Goal: Task Accomplishment & Management: Manage account settings

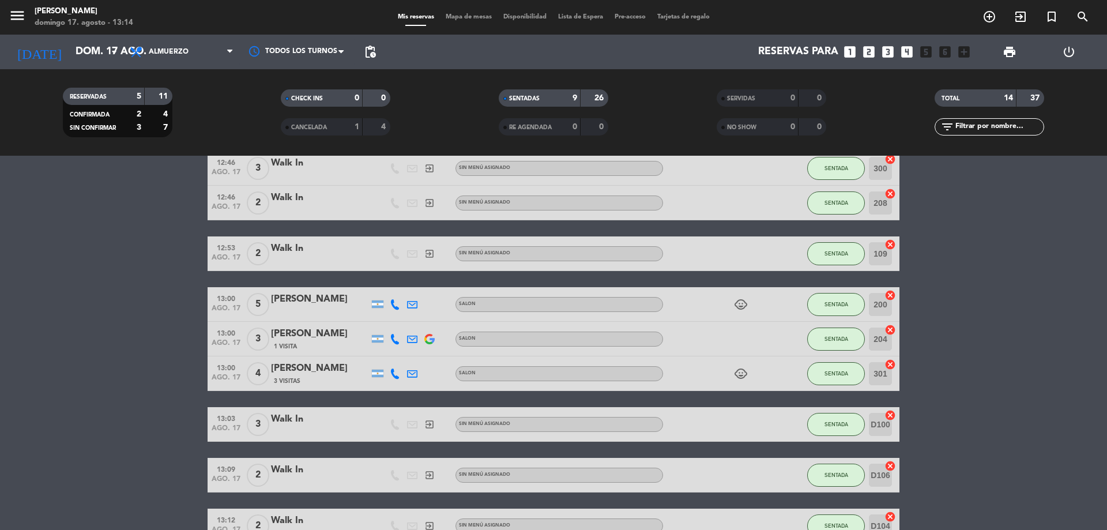
scroll to position [334, 0]
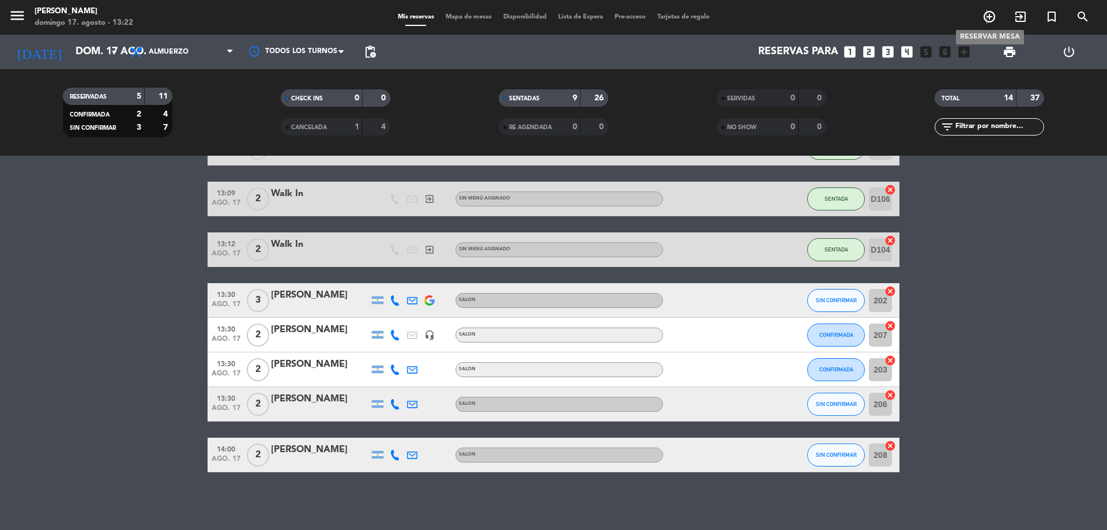
click at [987, 17] on icon "add_circle_outline" at bounding box center [989, 17] width 14 height 14
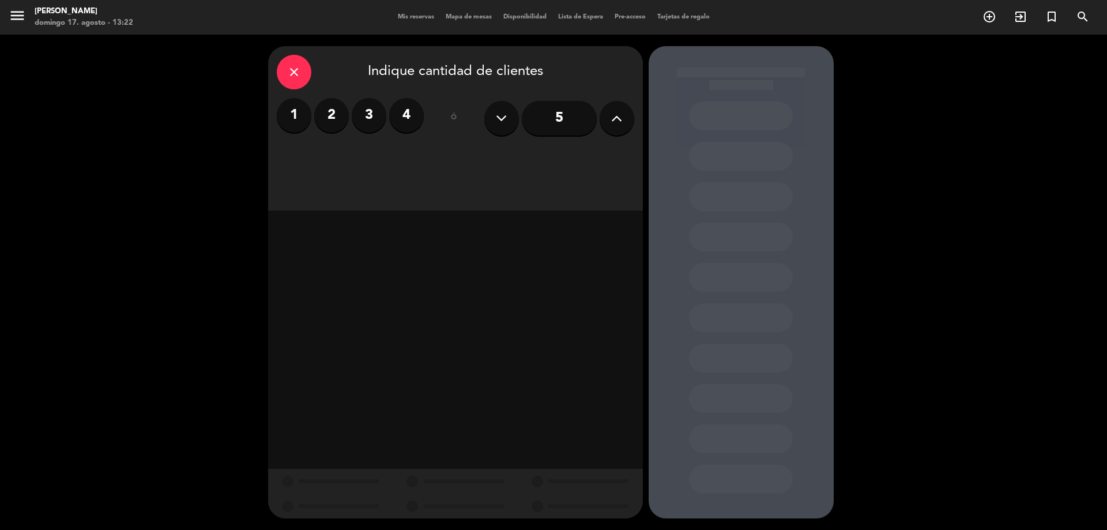
click at [409, 117] on label "4" at bounding box center [406, 115] width 35 height 35
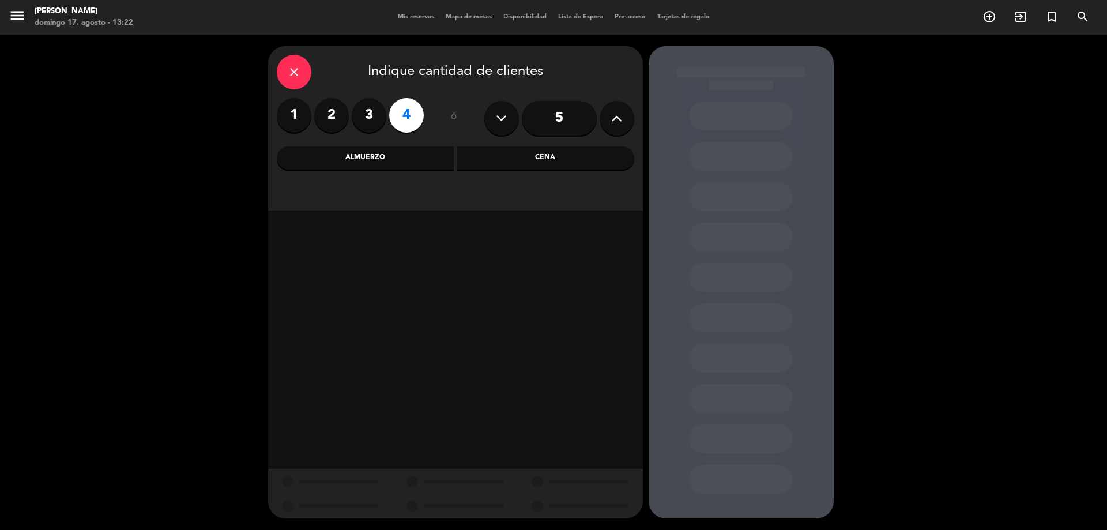
click at [543, 156] on div "Cena" at bounding box center [546, 157] width 178 height 23
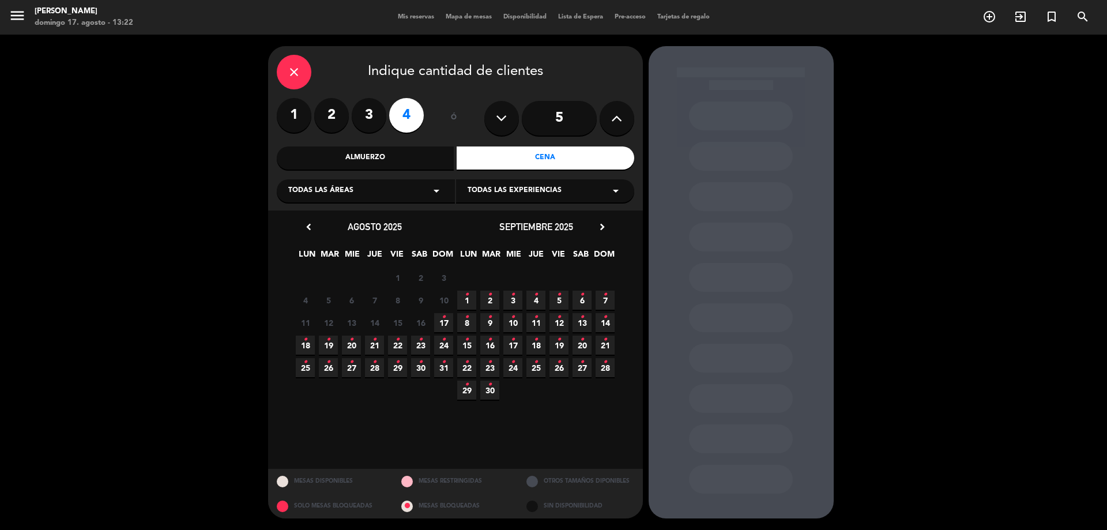
click at [445, 319] on icon "•" at bounding box center [444, 317] width 4 height 18
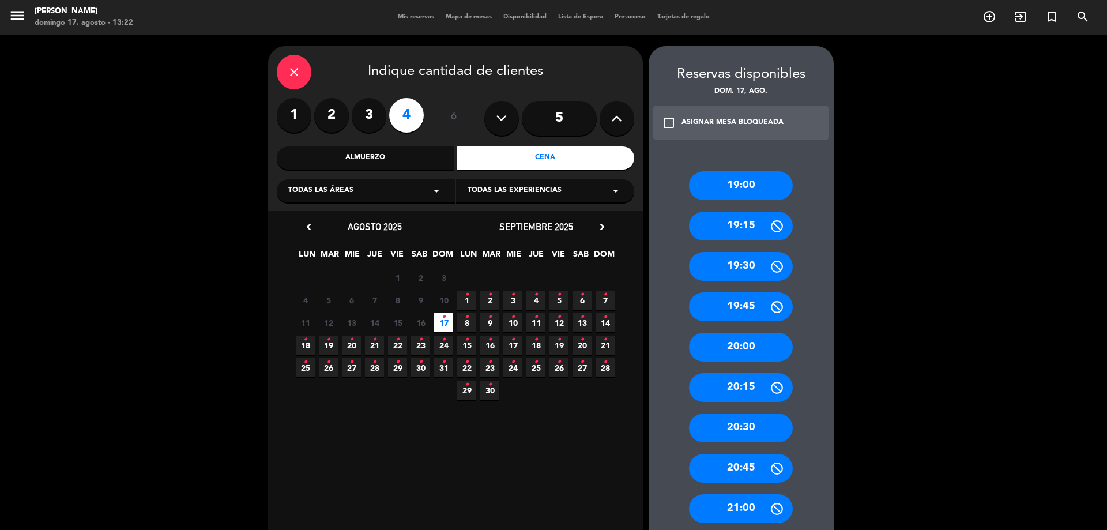
click at [748, 187] on div "19:00" at bounding box center [741, 185] width 104 height 29
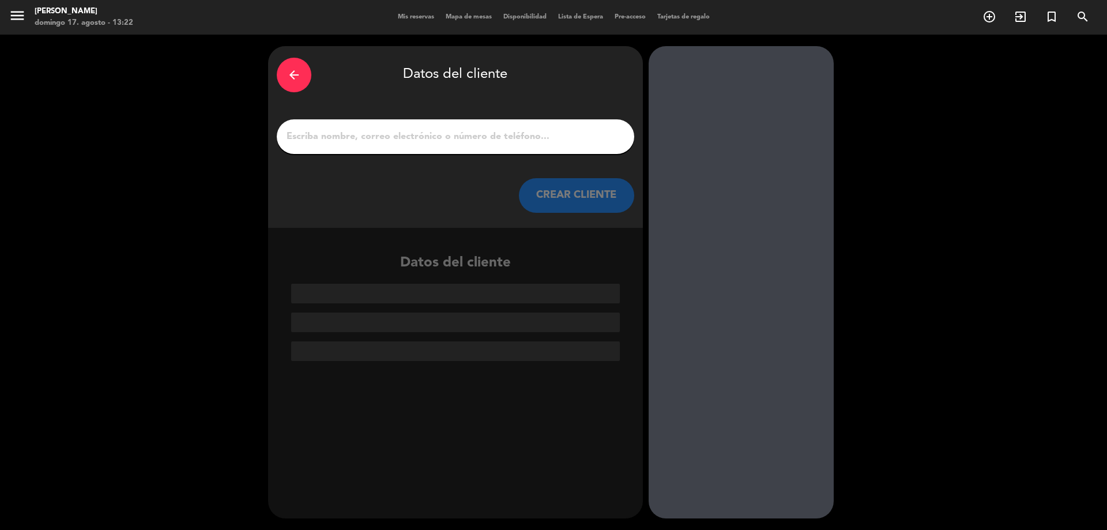
click at [570, 137] on input "1" at bounding box center [455, 137] width 340 height 16
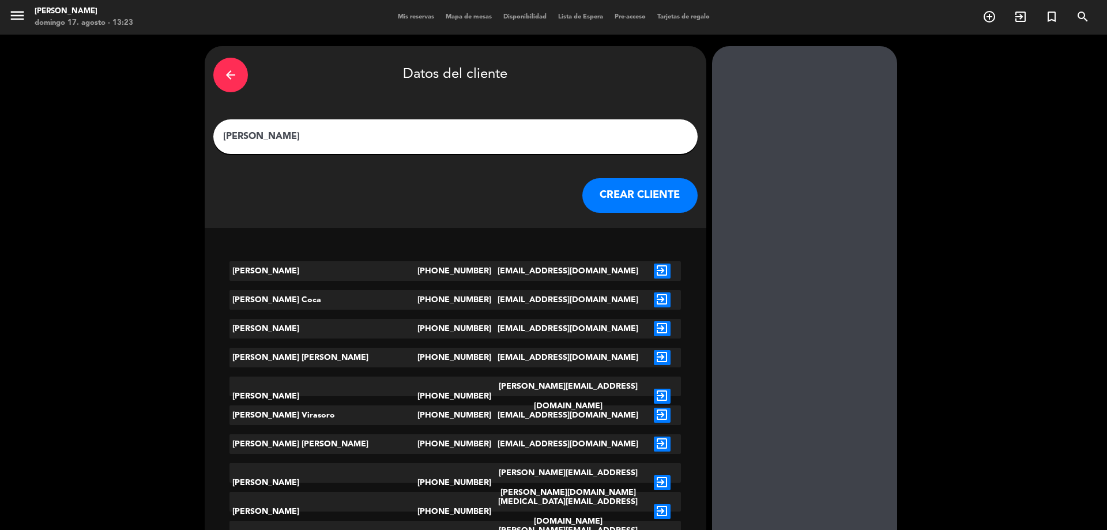
type input "[PERSON_NAME]"
click at [654, 267] on icon "exit_to_app" at bounding box center [662, 270] width 17 height 15
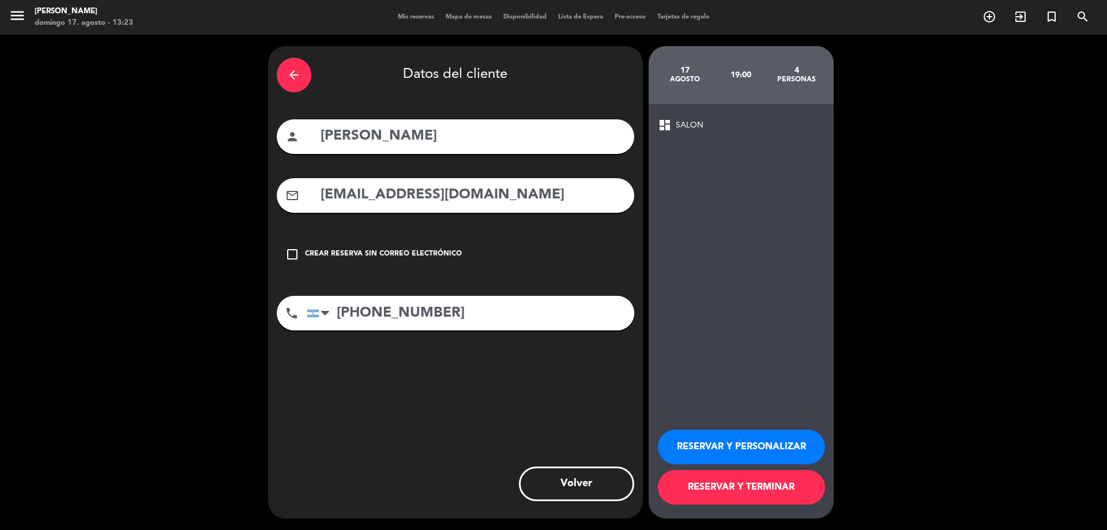
click at [743, 445] on button "RESERVAR Y PERSONALIZAR" at bounding box center [741, 446] width 167 height 35
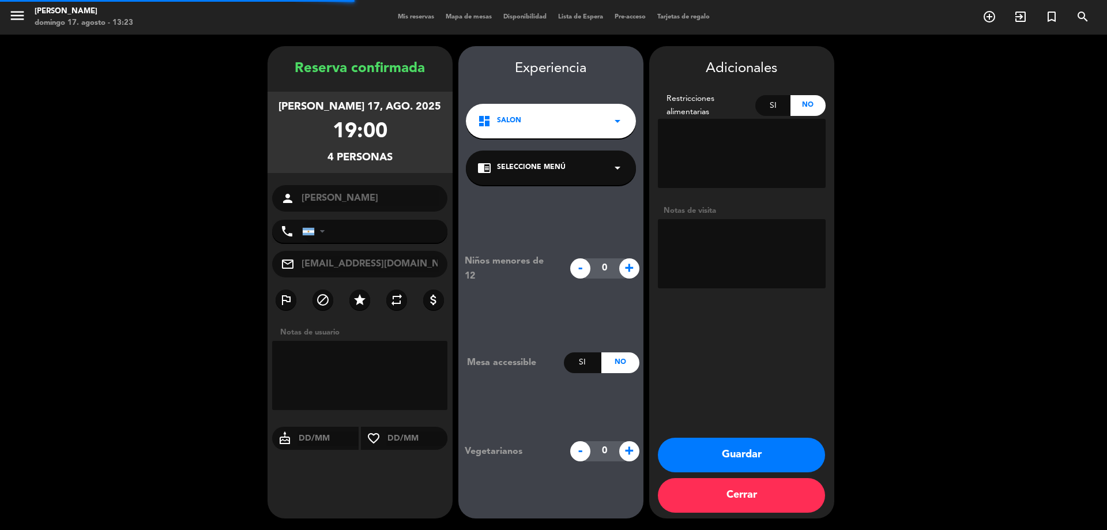
type input "[PHONE_NUMBER]"
click at [507, 170] on span "Seleccione Menú" at bounding box center [531, 168] width 69 height 12
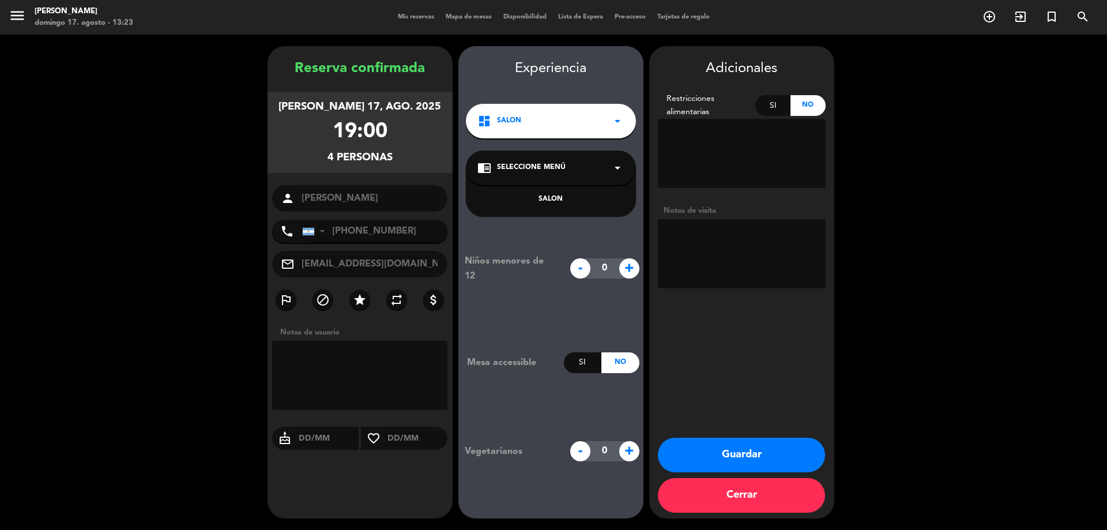
click at [537, 199] on div "SALON" at bounding box center [550, 200] width 147 height 12
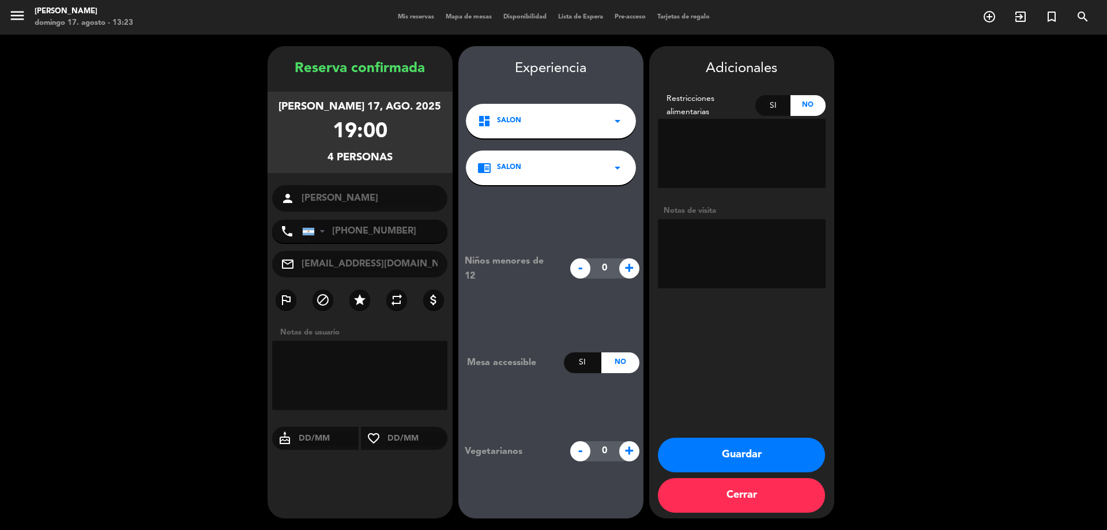
click at [393, 365] on textarea at bounding box center [360, 375] width 176 height 69
type textarea "no 202 x favor"
click at [759, 445] on button "Guardar" at bounding box center [741, 454] width 167 height 35
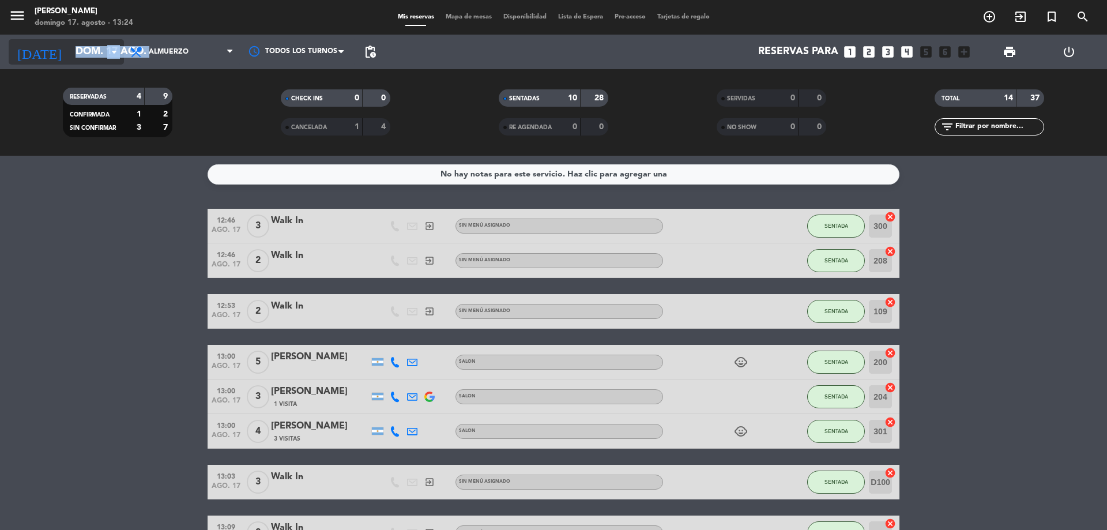
click at [122, 43] on div "[DATE] dom. 17 ago. arrow_drop_down" at bounding box center [66, 51] width 115 height 25
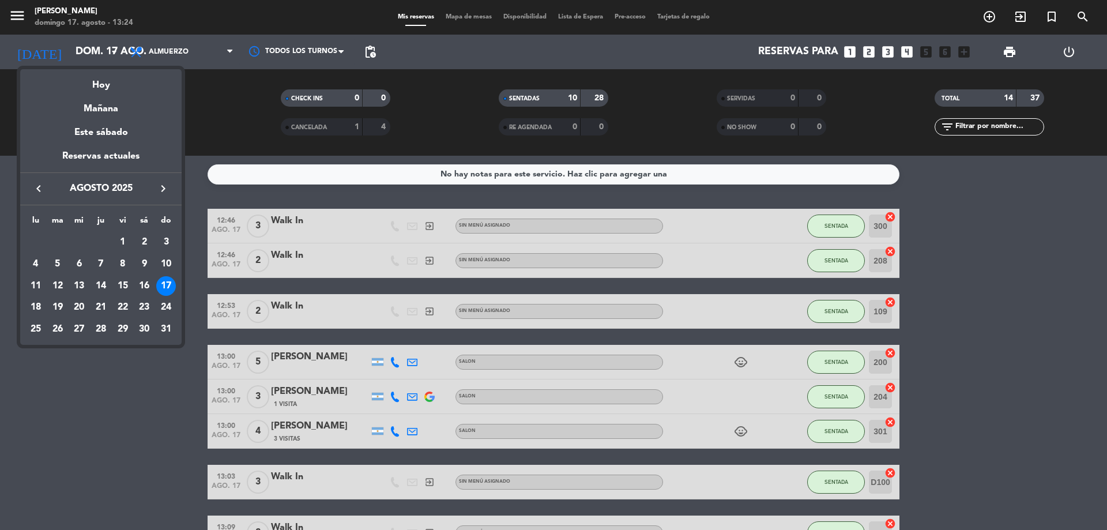
click at [195, 54] on div at bounding box center [553, 265] width 1107 height 530
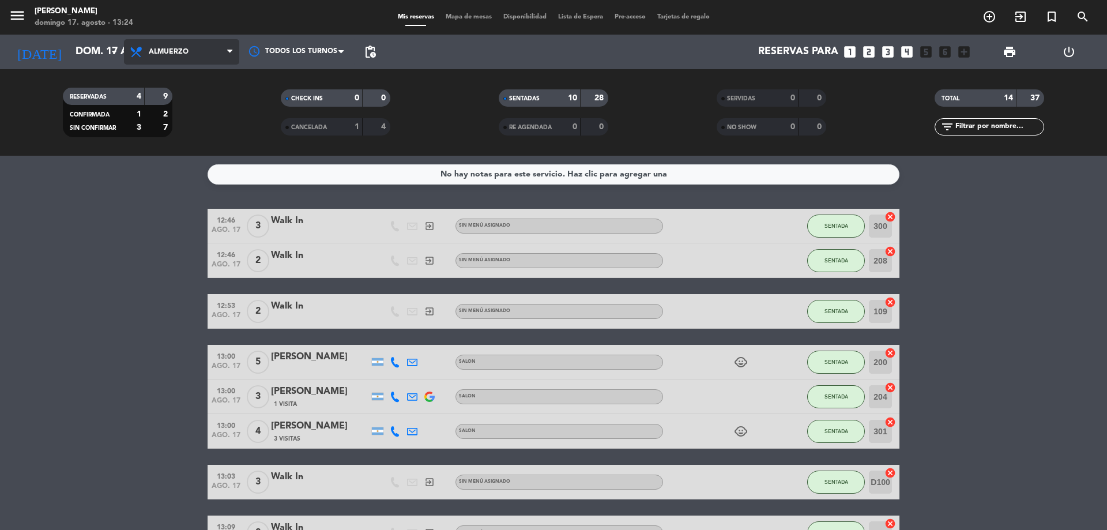
click at [186, 51] on span "Almuerzo" at bounding box center [169, 52] width 40 height 8
click at [172, 122] on div "menu [PERSON_NAME] [PERSON_NAME] 17. [PERSON_NAME] - 13:24 Mis reservas Mapa de…" at bounding box center [553, 78] width 1107 height 156
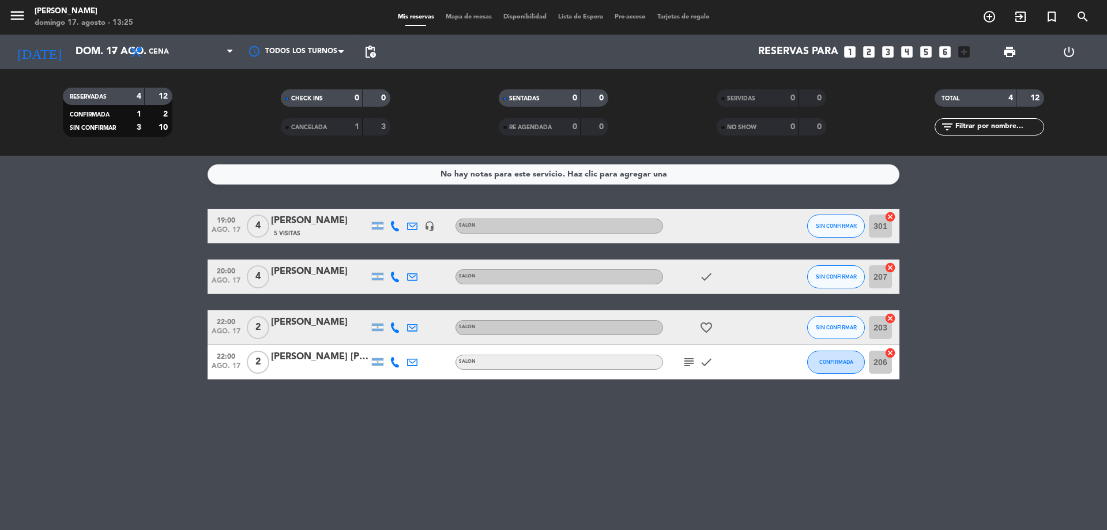
click at [454, 6] on div "menu [PERSON_NAME] [PERSON_NAME] 17. [PERSON_NAME] - 13:25 Mis reservas Mapa de…" at bounding box center [553, 17] width 1107 height 35
click at [465, 14] on span "Mapa de mesas" at bounding box center [469, 17] width 58 height 6
